Goal: Transaction & Acquisition: Purchase product/service

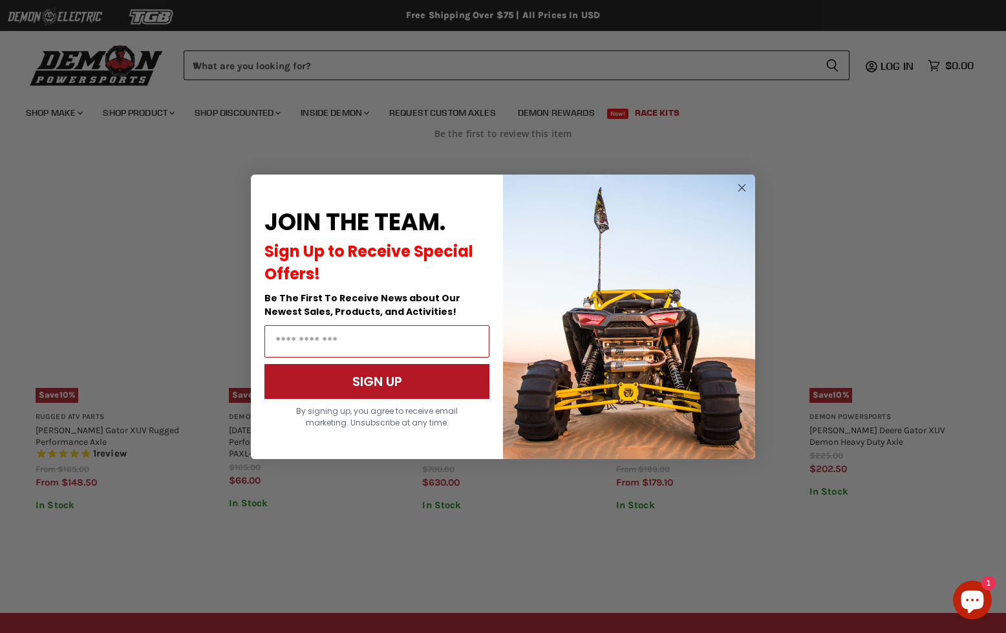
scroll to position [717, 0]
